Goal: Transaction & Acquisition: Purchase product/service

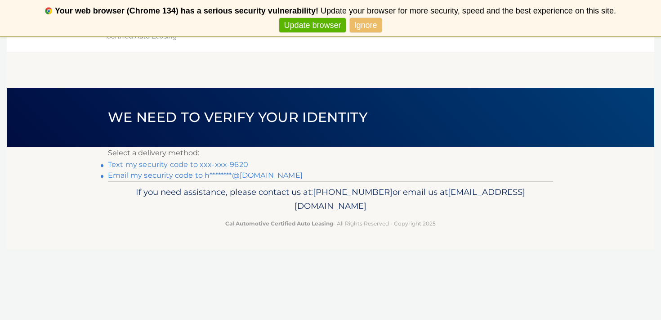
click at [261, 175] on link "Email my security code to h********@gmail.com" at bounding box center [205, 175] width 195 height 9
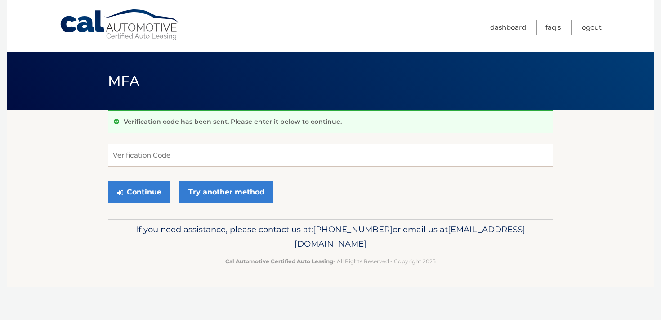
click at [191, 171] on form "Verification Code Continue Try another method" at bounding box center [330, 176] width 445 height 64
click at [190, 159] on input "Verification Code" at bounding box center [330, 155] width 445 height 22
type input "968115"
click at [108, 181] on button "Continue" at bounding box center [139, 192] width 62 height 22
click at [149, 193] on button "Continue" at bounding box center [139, 192] width 62 height 22
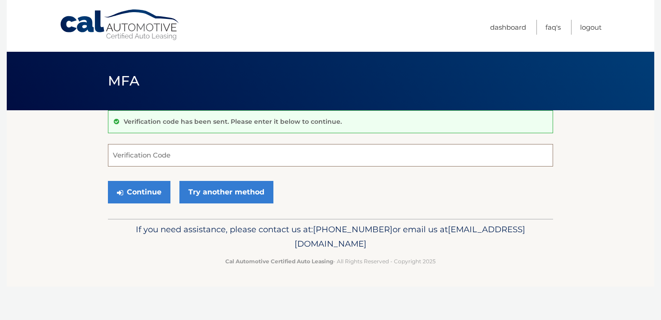
click at [175, 160] on input "Verification Code" at bounding box center [330, 155] width 445 height 22
click at [209, 162] on input "Verification Code" at bounding box center [330, 155] width 445 height 22
type input "968115"
click at [143, 187] on button "Continue" at bounding box center [139, 192] width 62 height 22
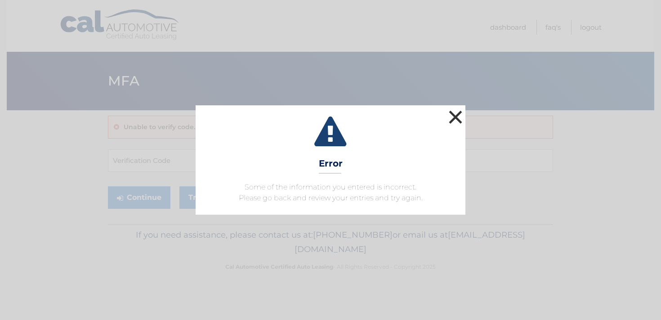
click at [450, 116] on button "×" at bounding box center [455, 117] width 18 height 18
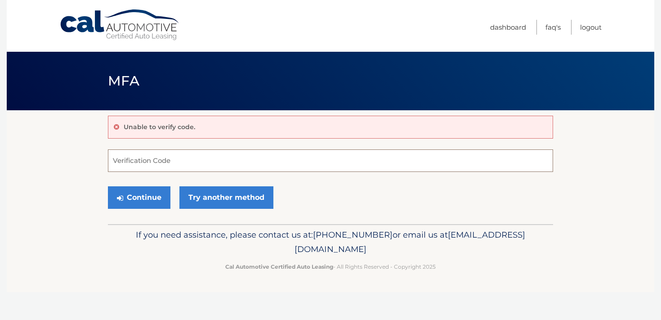
click at [175, 160] on input "Verification Code" at bounding box center [330, 160] width 445 height 22
click at [219, 153] on input "Verification Code" at bounding box center [330, 160] width 445 height 22
type input "968115"
click at [151, 195] on button "Continue" at bounding box center [139, 197] width 62 height 22
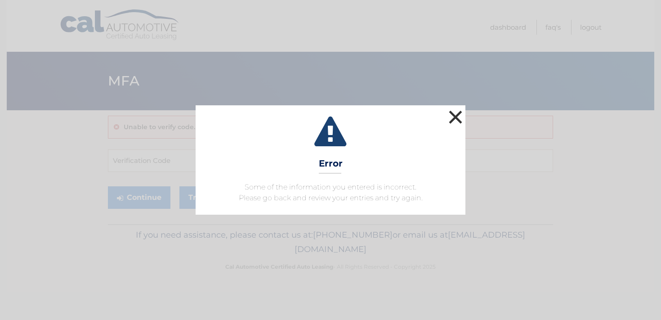
click at [454, 115] on button "×" at bounding box center [455, 117] width 18 height 18
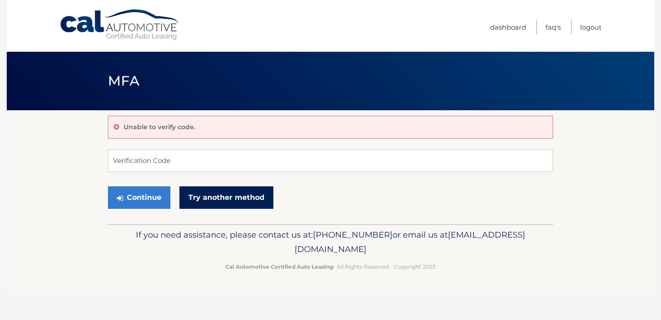
click at [214, 204] on link "Try another method" at bounding box center [226, 197] width 94 height 22
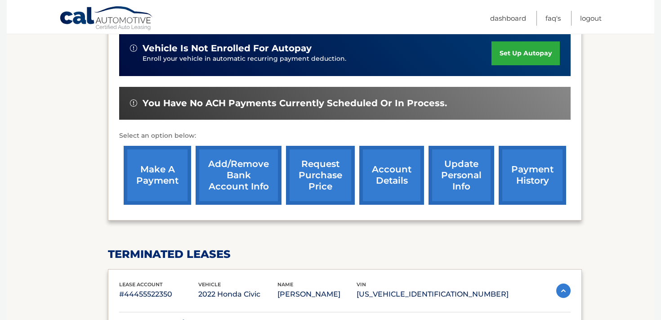
scroll to position [287, 0]
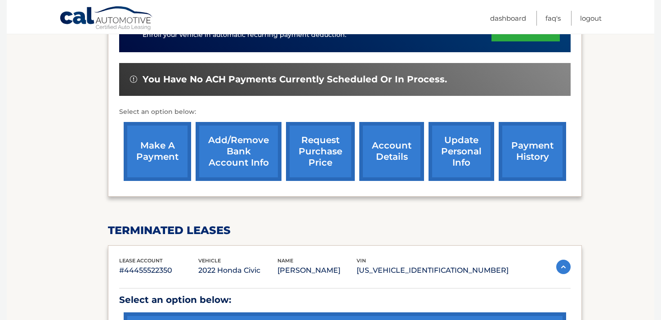
click at [173, 158] on link "make a payment" at bounding box center [157, 151] width 67 height 59
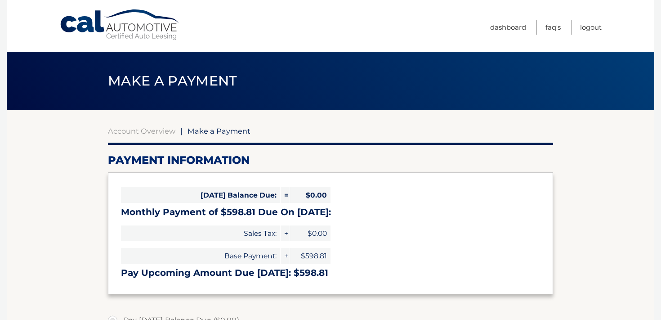
select select "MjY5NTZmMmMtMmJiNC00ZWYwLTgxNTEtMjRjZjhjN2FhNWFm"
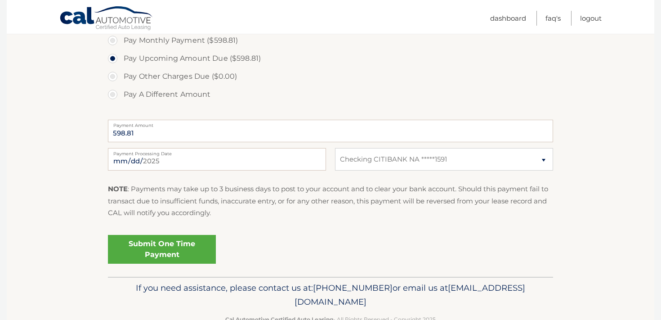
scroll to position [302, 0]
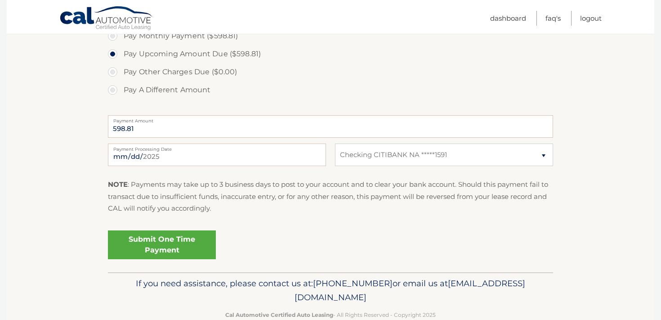
click at [197, 247] on link "Submit One Time Payment" at bounding box center [162, 244] width 108 height 29
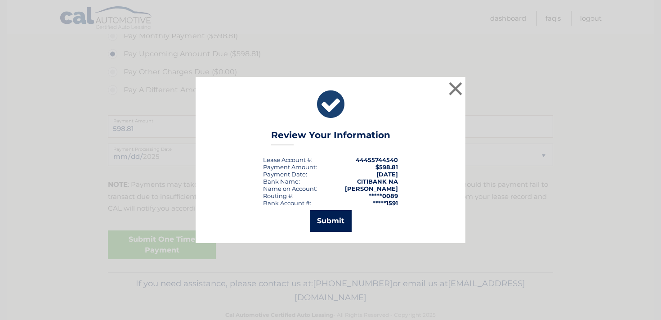
click at [348, 221] on button "Submit" at bounding box center [331, 221] width 42 height 22
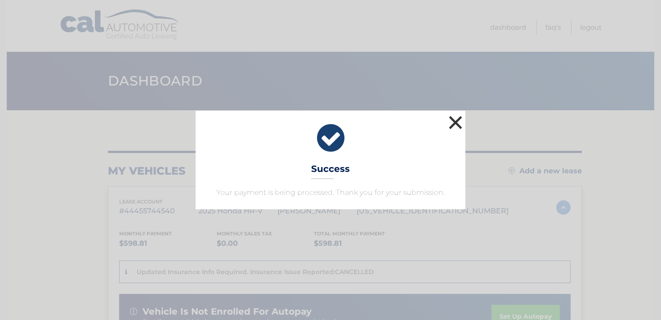
click at [458, 127] on button "×" at bounding box center [455, 122] width 18 height 18
